Goal: Check status

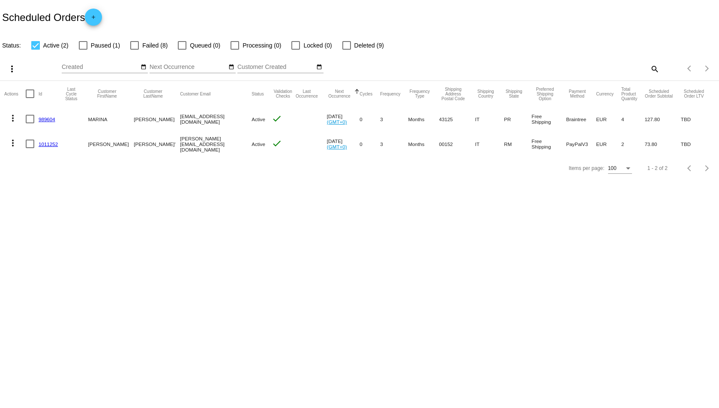
click at [133, 42] on div at bounding box center [134, 45] width 9 height 9
click at [134, 50] on input "Failed (8)" at bounding box center [134, 50] width 0 height 0
checkbox input "true"
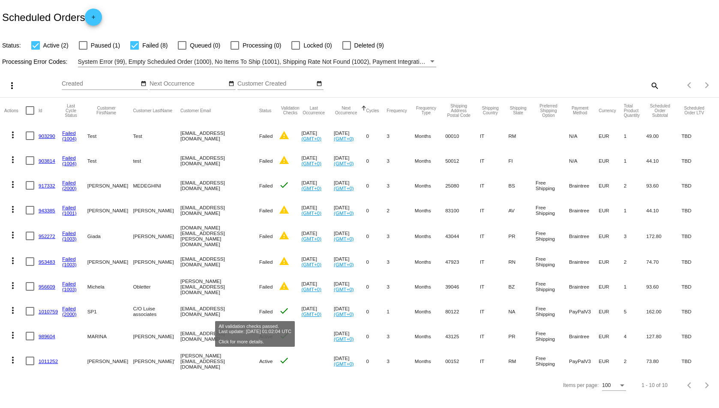
click at [279, 309] on mat-icon "check" at bounding box center [284, 311] width 10 height 10
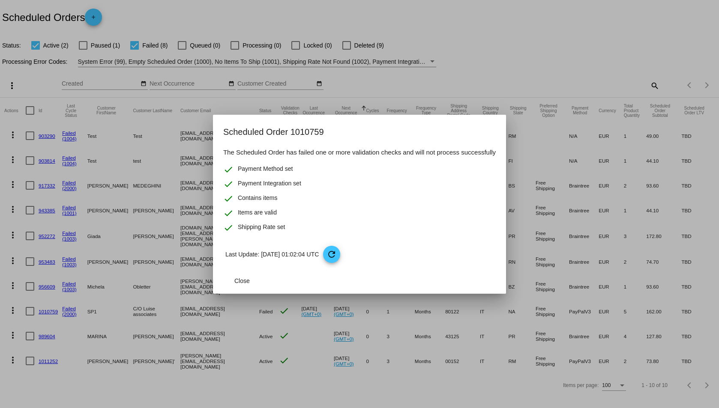
click at [463, 57] on div at bounding box center [359, 204] width 719 height 408
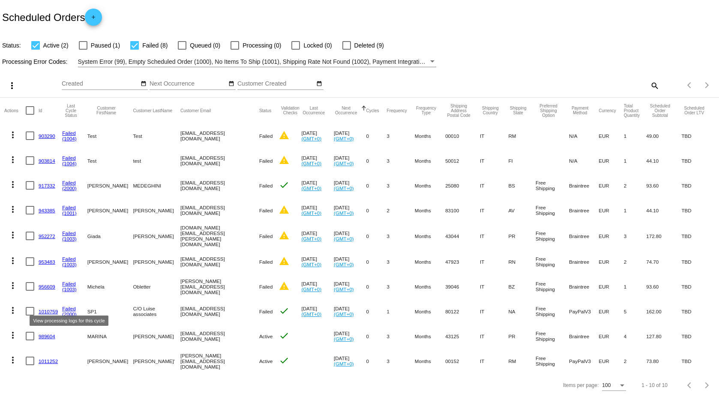
click at [69, 308] on link "Failed" at bounding box center [69, 309] width 14 height 6
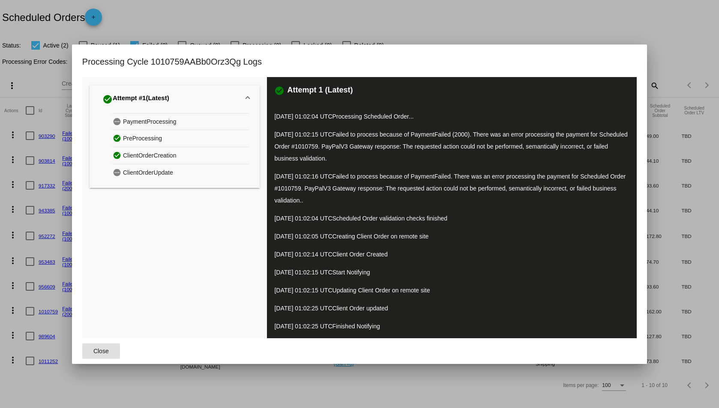
click at [640, 33] on div at bounding box center [359, 204] width 719 height 408
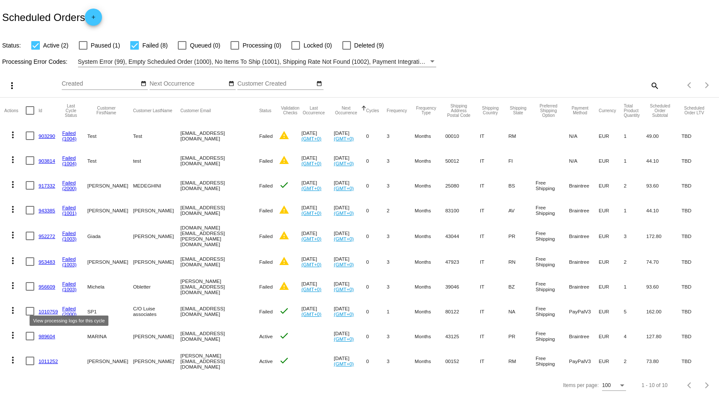
click at [71, 309] on link "Failed" at bounding box center [69, 309] width 14 height 6
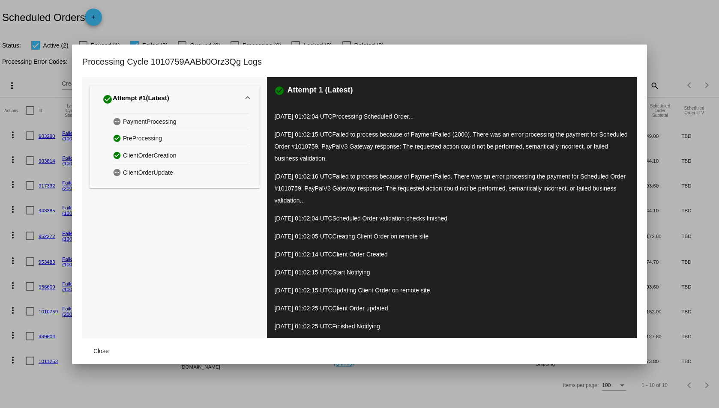
click at [683, 53] on div at bounding box center [359, 204] width 719 height 408
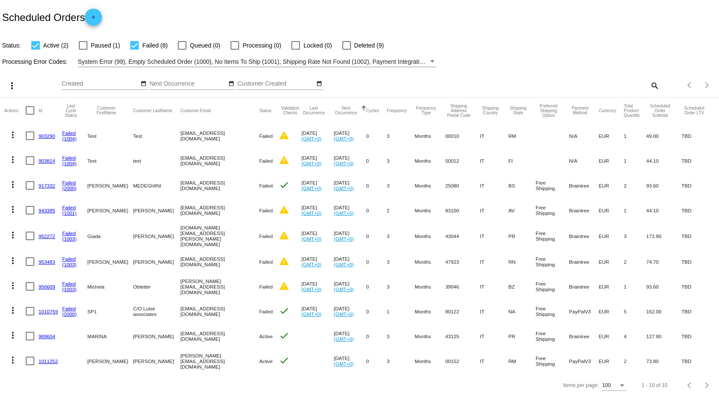
drag, startPoint x: 162, startPoint y: 310, endPoint x: 225, endPoint y: 309, distance: 63.4
click at [225, 309] on mat-cell "[EMAIL_ADDRESS][DOMAIN_NAME]" at bounding box center [219, 311] width 79 height 25
